Goal: Task Accomplishment & Management: Complete application form

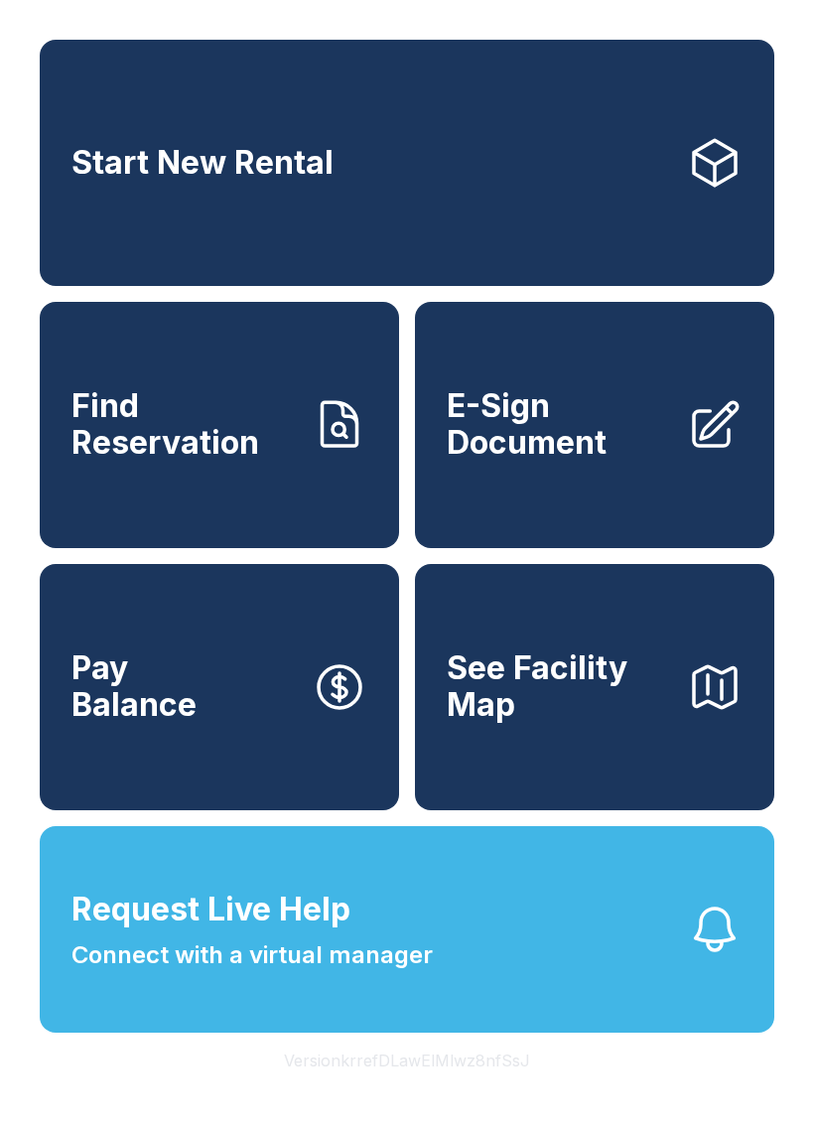
click at [182, 449] on span "Find Reservation" at bounding box center [183, 424] width 224 height 72
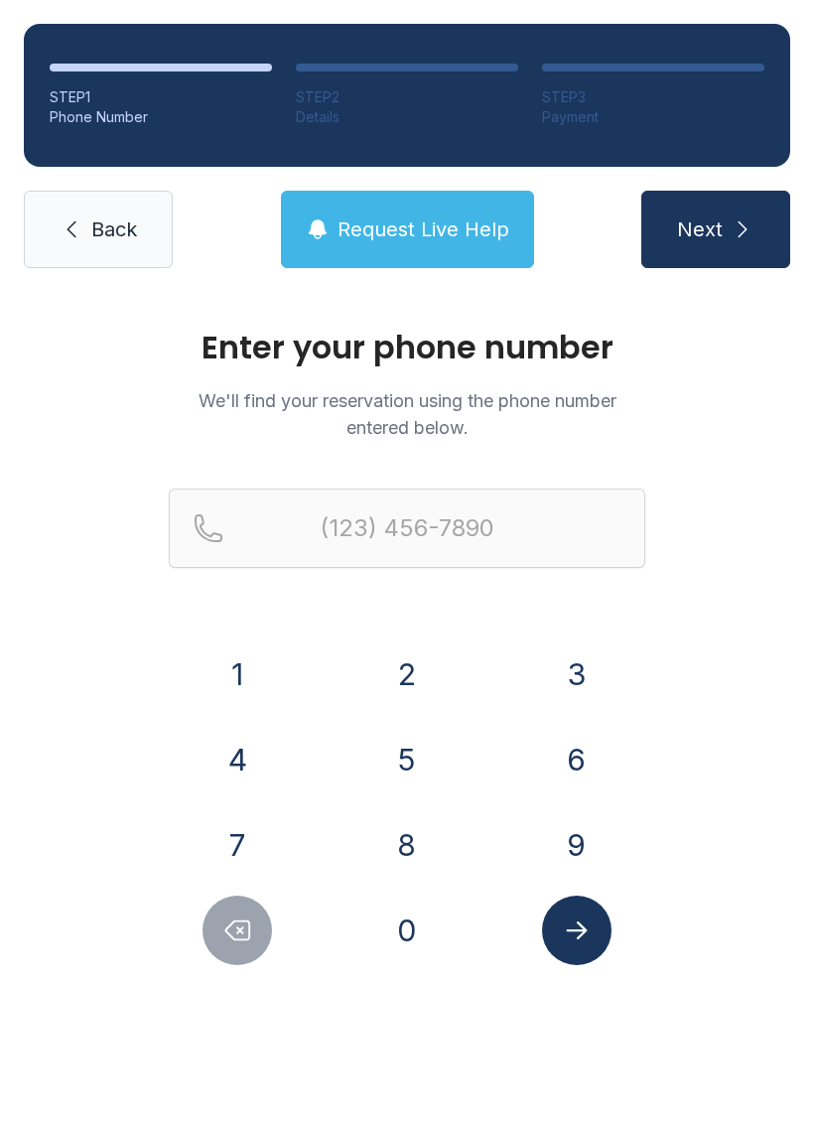
click at [578, 849] on button "9" at bounding box center [577, 845] width 70 height 70
type input "(9"
click at [216, 928] on button "Delete number" at bounding box center [238, 931] width 70 height 70
click at [86, 238] on link "Back" at bounding box center [98, 229] width 149 height 77
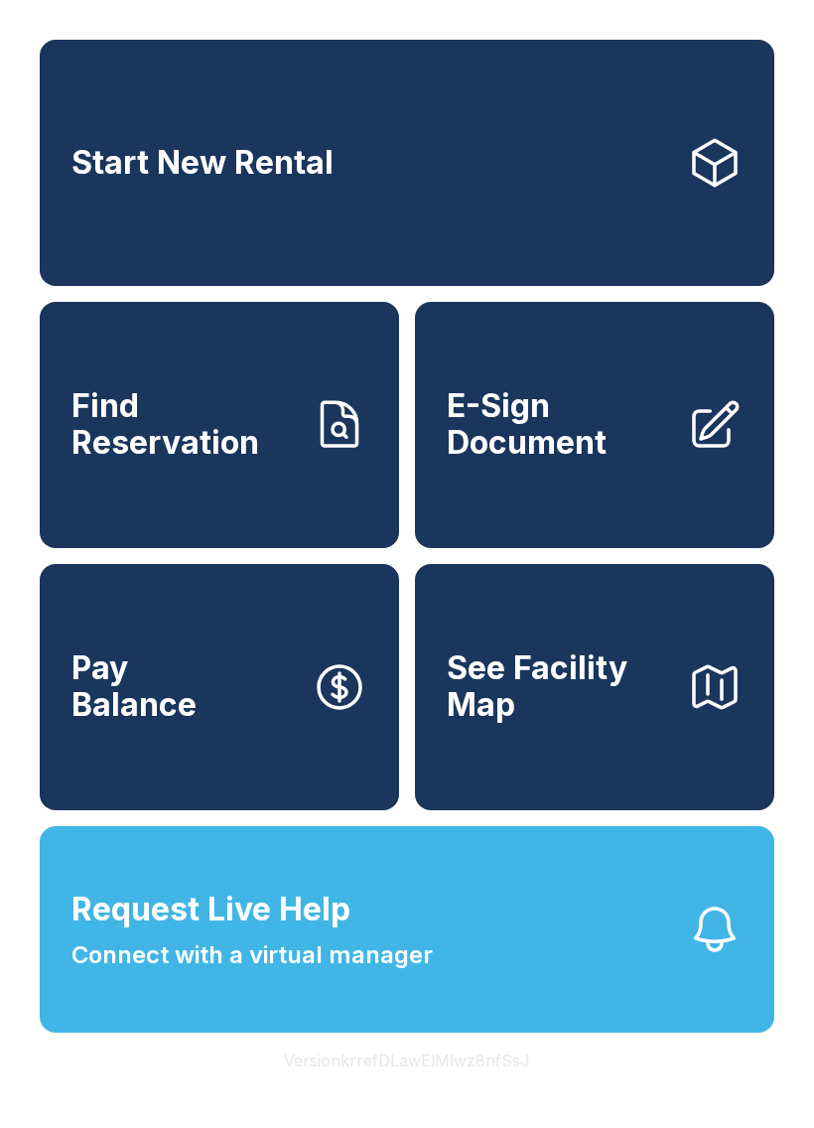
click at [540, 455] on span "E-Sign Document" at bounding box center [559, 424] width 224 height 72
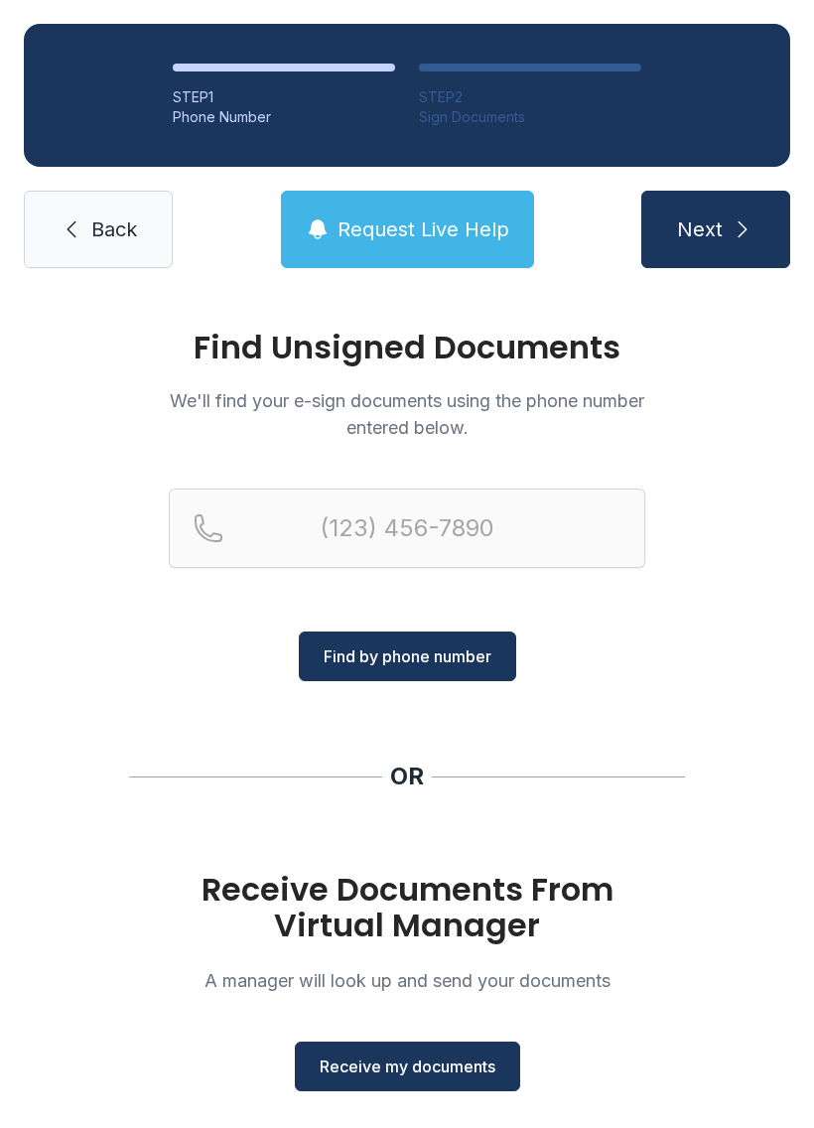
click at [394, 1068] on span "Receive my documents" at bounding box center [408, 1067] width 176 height 24
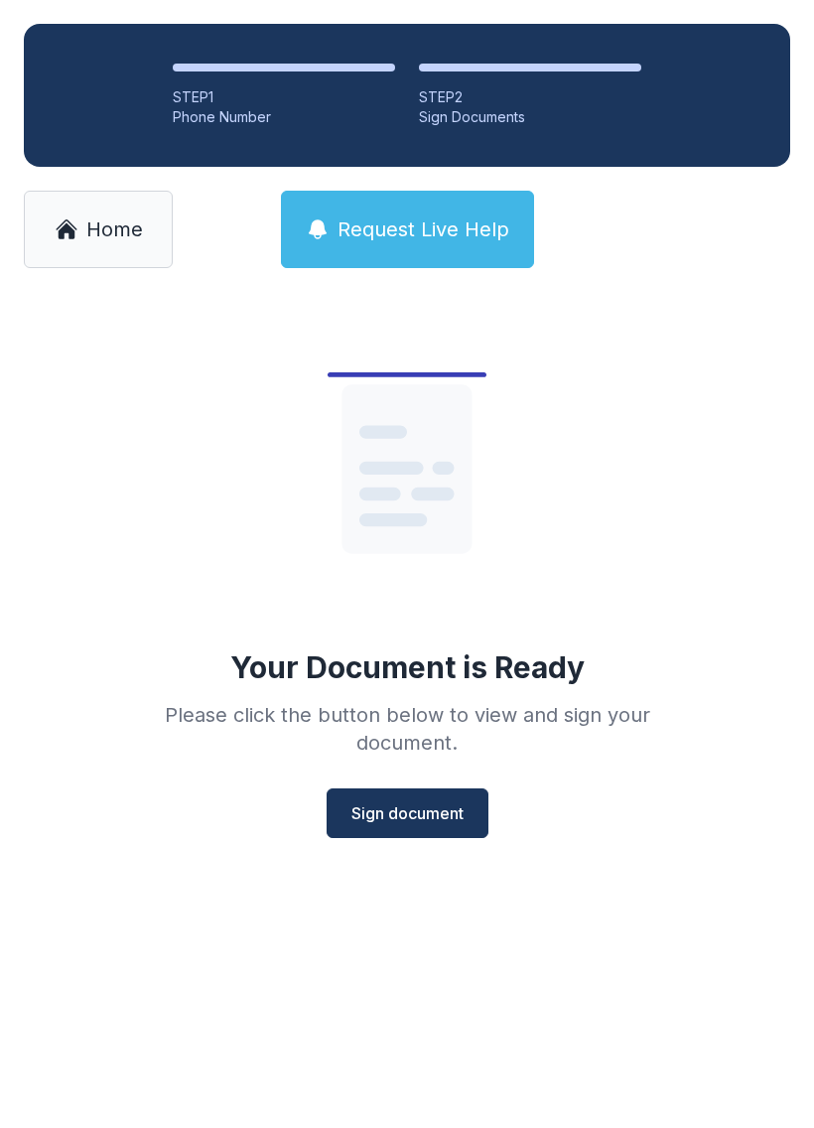
click at [401, 815] on span "Sign document" at bounding box center [408, 813] width 112 height 24
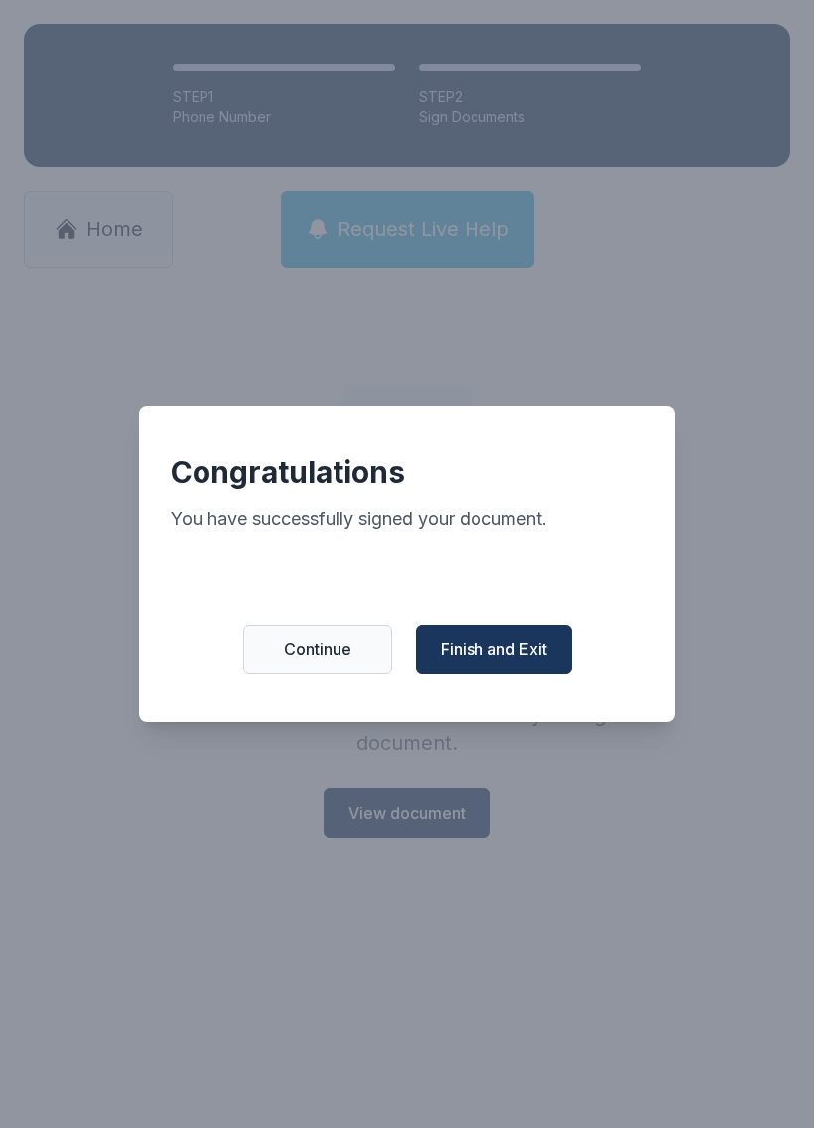
click at [485, 661] on span "Finish and Exit" at bounding box center [494, 649] width 106 height 24
